Goal: Navigation & Orientation: Find specific page/section

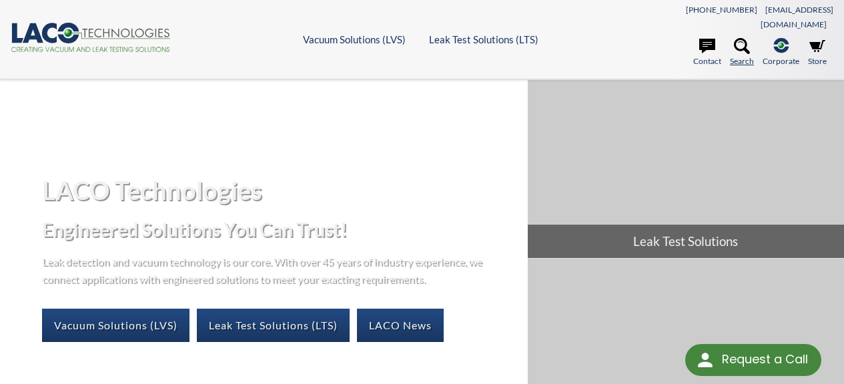
click at [747, 38] on icon at bounding box center [742, 46] width 16 height 16
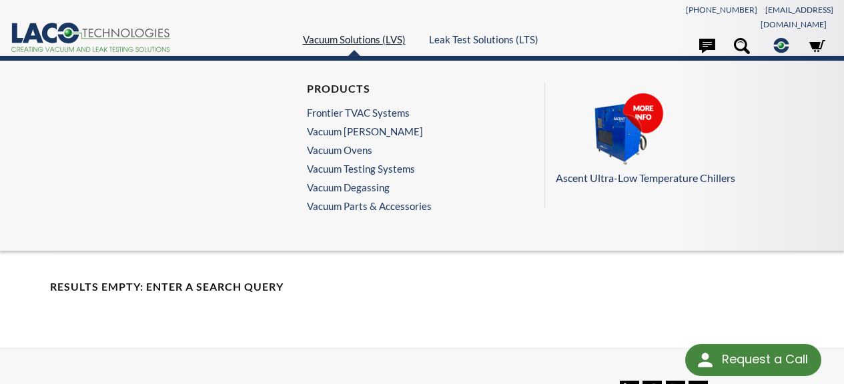
click at [371, 33] on link "Vacuum Solutions (LVS)" at bounding box center [354, 39] width 103 height 12
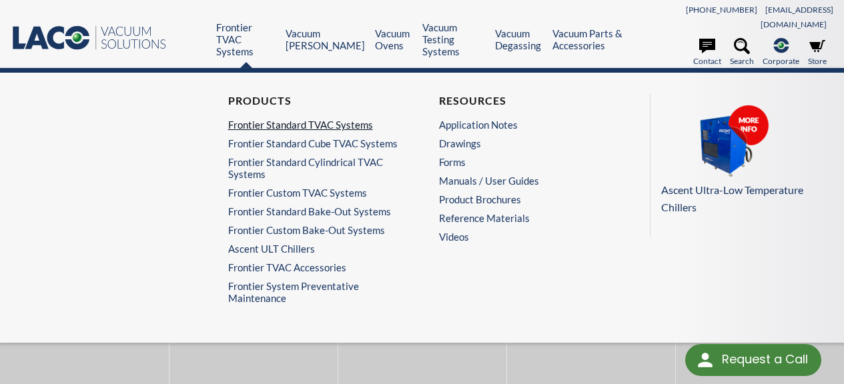
click at [259, 119] on link "Frontier Standard TVAC Systems" at bounding box center [313, 125] width 171 height 12
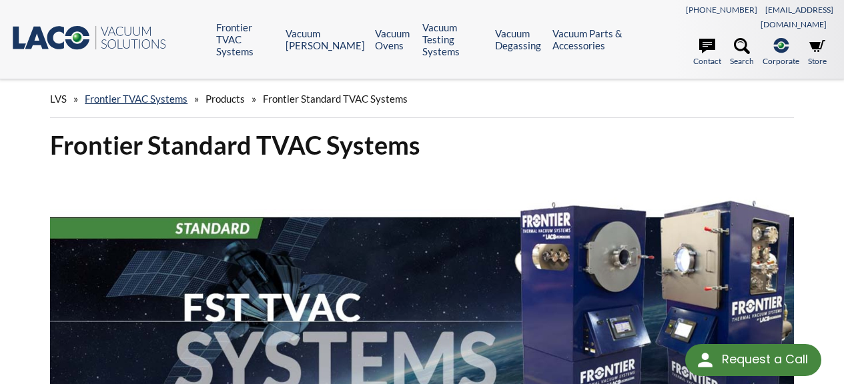
click at [594, 6] on header ".st0{fill:#193661;} .st1{fill:url(#SVGID_1_);} .st2{enable-background:new ;} .s…" at bounding box center [422, 39] width 844 height 79
